Goal: Navigation & Orientation: Find specific page/section

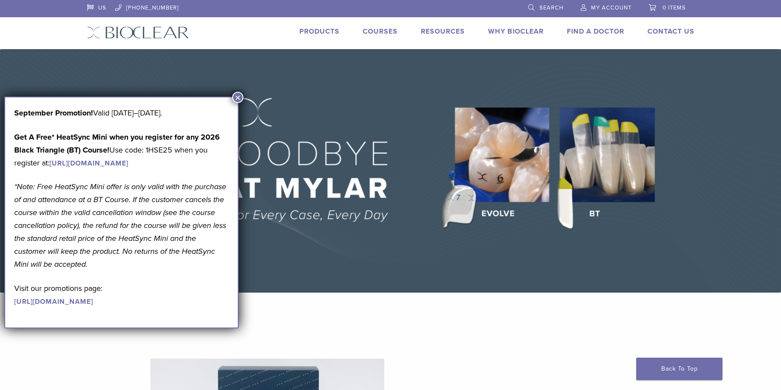
click at [239, 94] on button "×" at bounding box center [237, 97] width 11 height 11
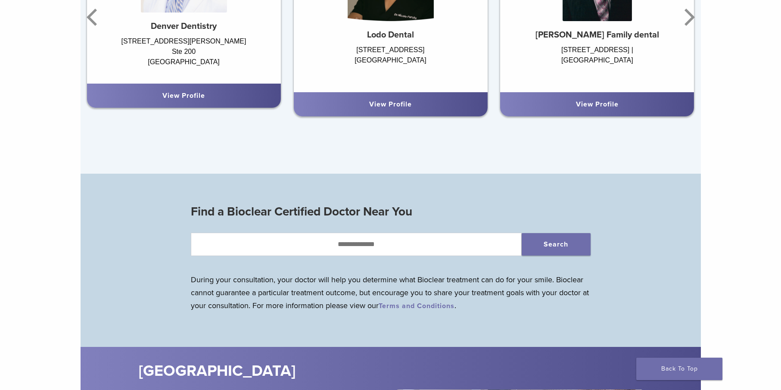
scroll to position [565, 0]
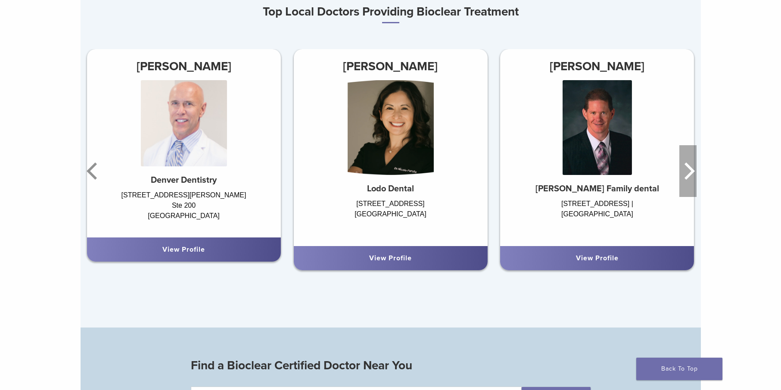
click at [695, 180] on icon "Next" at bounding box center [689, 170] width 10 height 17
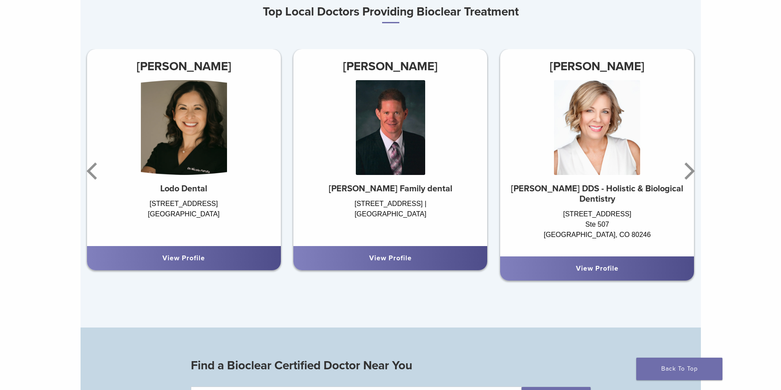
click at [389, 262] on link "View Profile" at bounding box center [390, 258] width 43 height 9
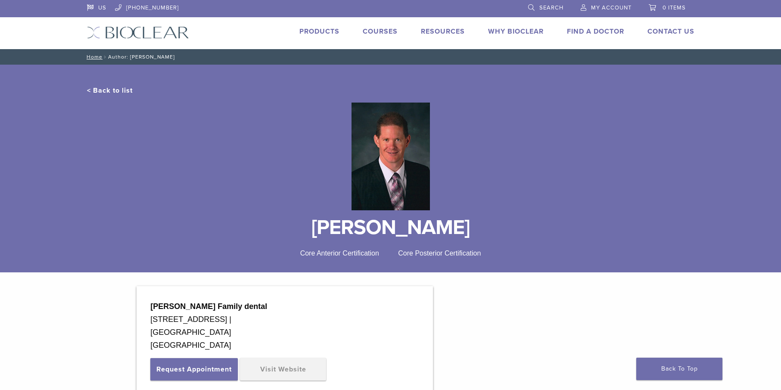
click at [87, 94] on link "< Back to list" at bounding box center [110, 90] width 46 height 9
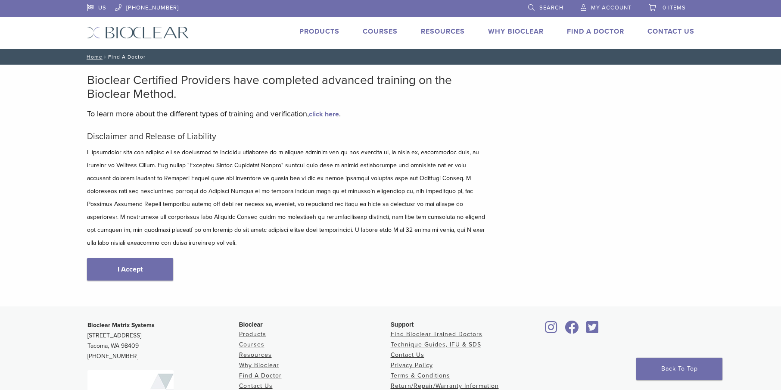
click at [526, 35] on link "Why Bioclear" at bounding box center [516, 31] width 56 height 9
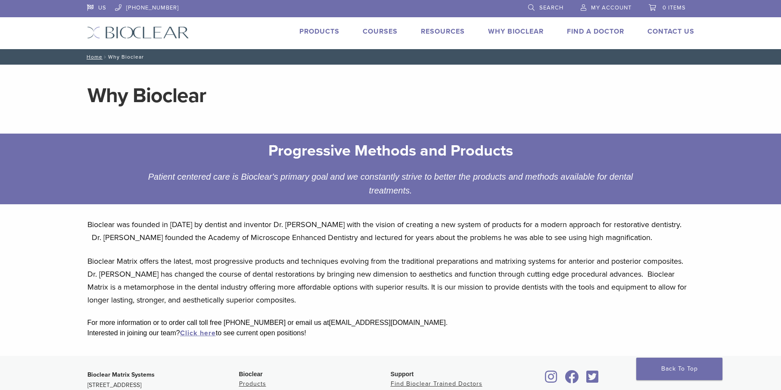
click at [315, 32] on link "Products" at bounding box center [319, 31] width 40 height 9
